Goal: Information Seeking & Learning: Learn about a topic

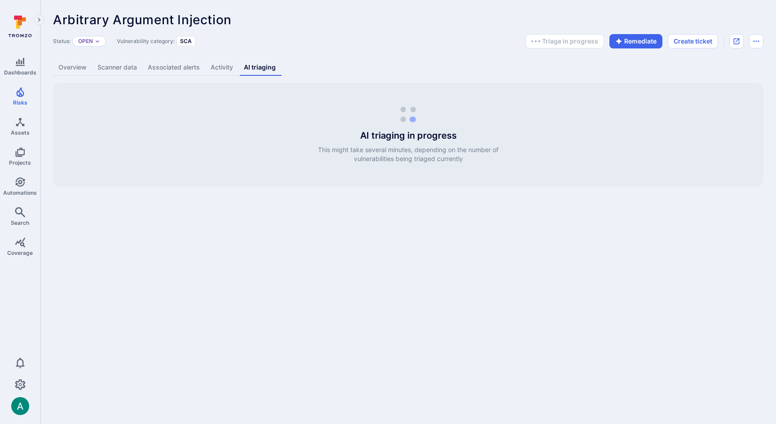
click at [66, 71] on link "Overview" at bounding box center [72, 67] width 39 height 17
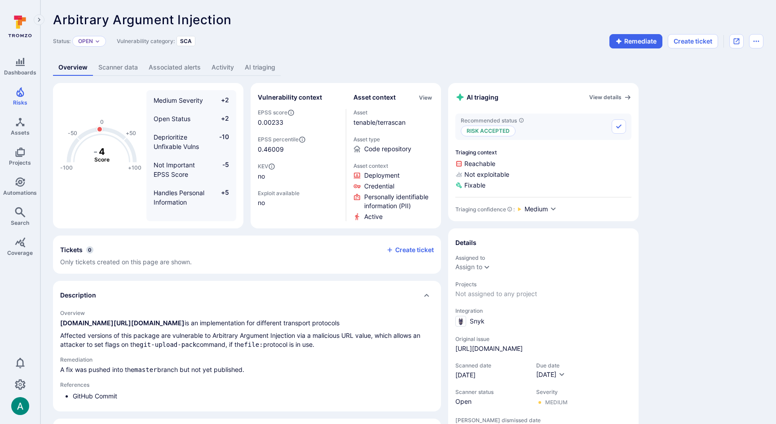
click at [491, 41] on div "Status: Open Vulnerability category: SCA Remediate Create ticket" at bounding box center [408, 41] width 710 height 14
click at [353, 19] on div "Arbitrary Argument Injection ... Show more" at bounding box center [344, 20] width 582 height 14
click at [280, 34] on header "Arbitrary Argument Injection ... Show more Status: Open Vulnerability category:…" at bounding box center [408, 31] width 710 height 36
click at [255, 68] on link "AI triaging" at bounding box center [259, 67] width 41 height 17
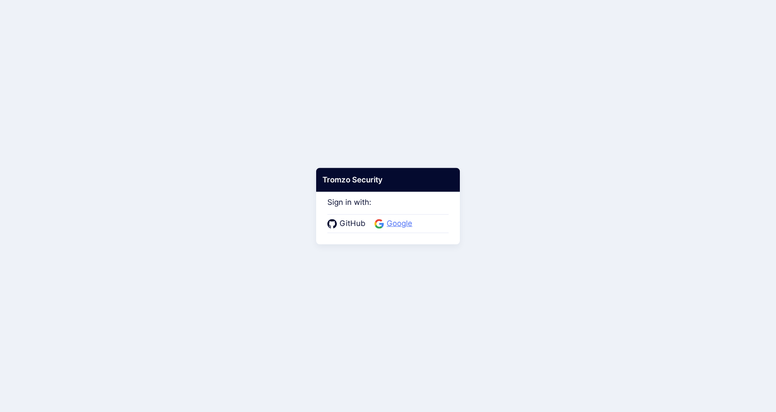
click at [402, 223] on span "Google" at bounding box center [399, 224] width 31 height 12
